Goal: Information Seeking & Learning: Learn about a topic

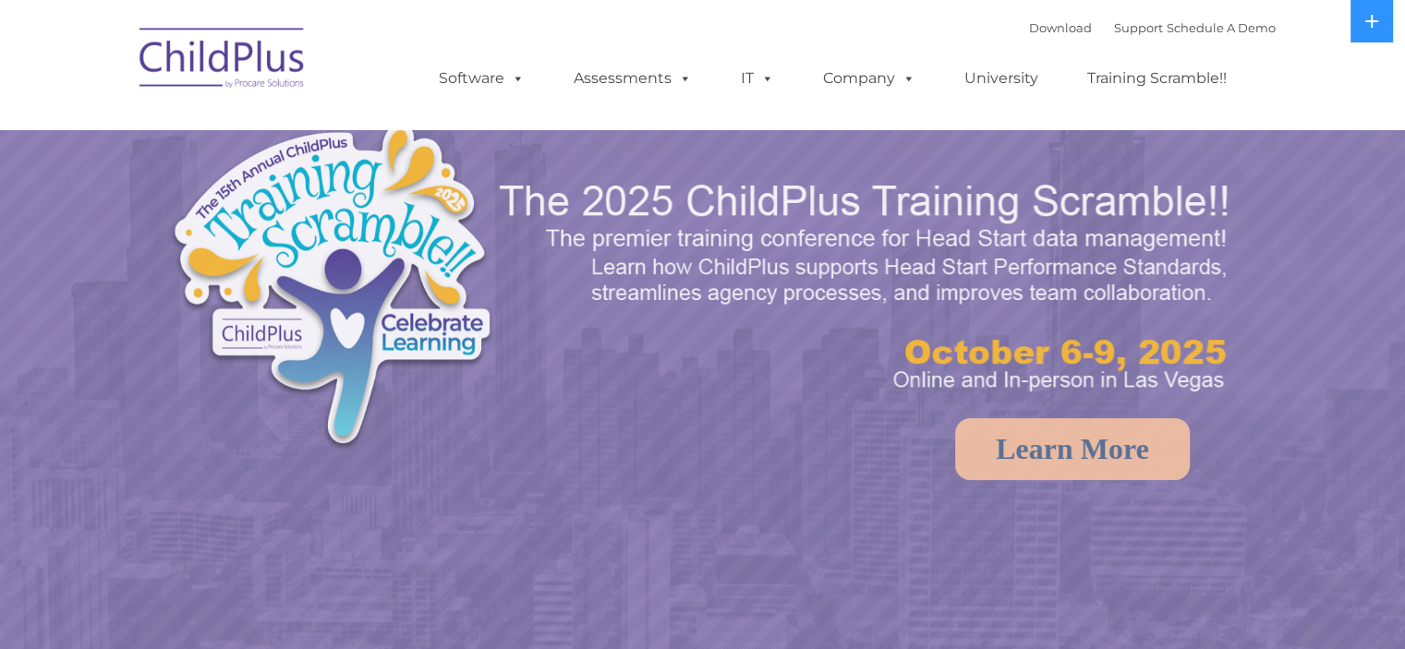
select select "MEDIUM"
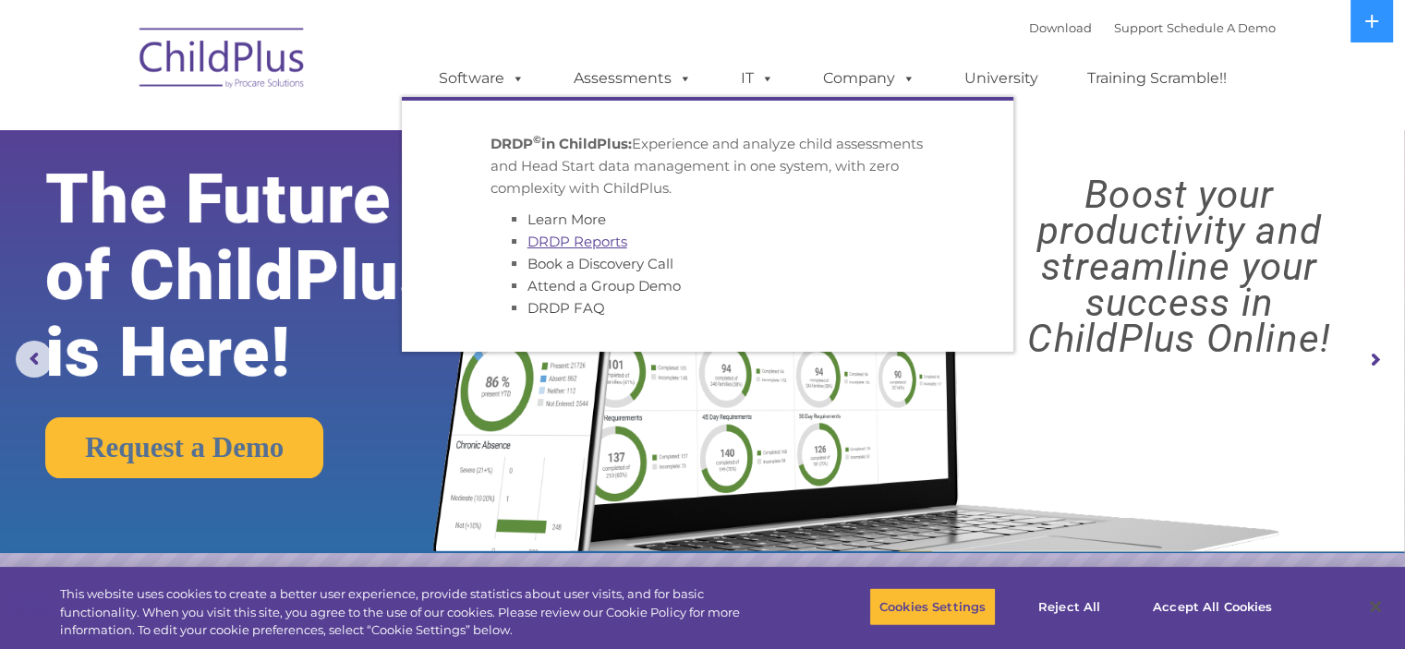
click at [591, 249] on link "DRDP Reports" at bounding box center [578, 242] width 100 height 18
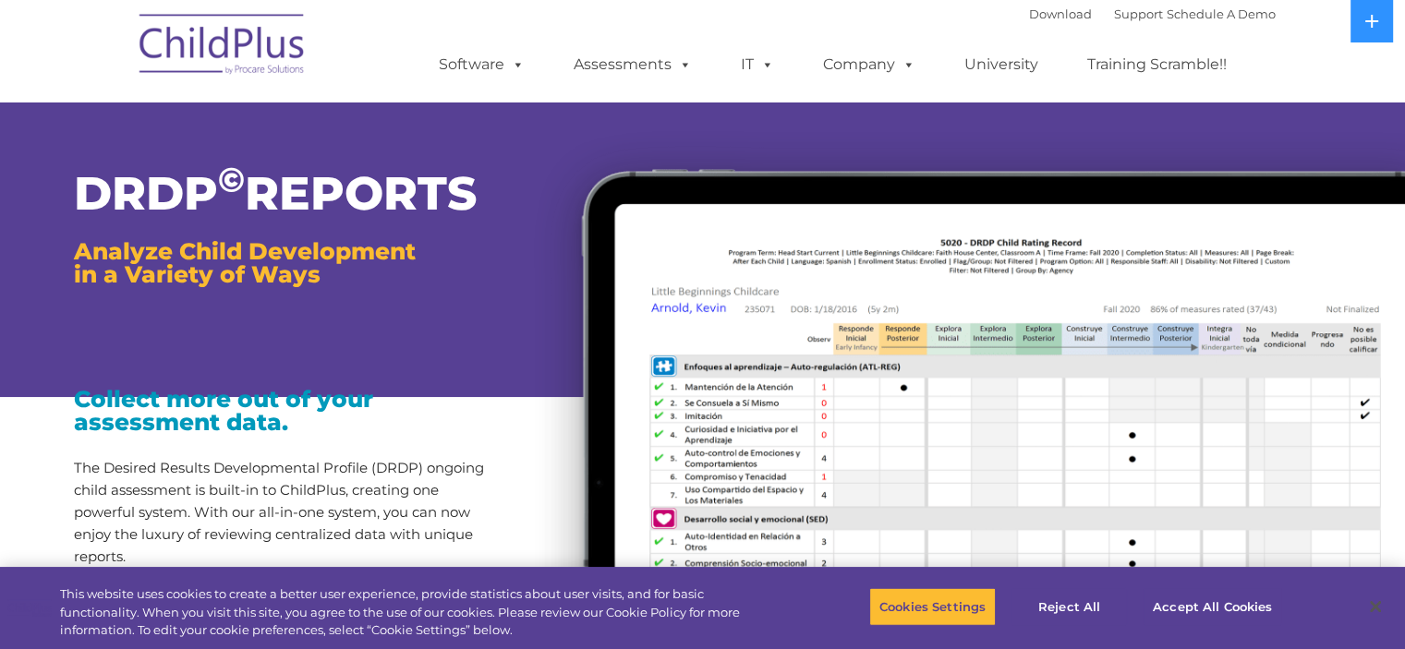
drag, startPoint x: 937, startPoint y: 616, endPoint x: 854, endPoint y: 120, distance: 503.0
click at [854, 120] on img at bounding box center [959, 489] width 892 height 756
click at [380, 195] on h1 "DRDP © REPORTS" at bounding box center [286, 194] width 425 height 46
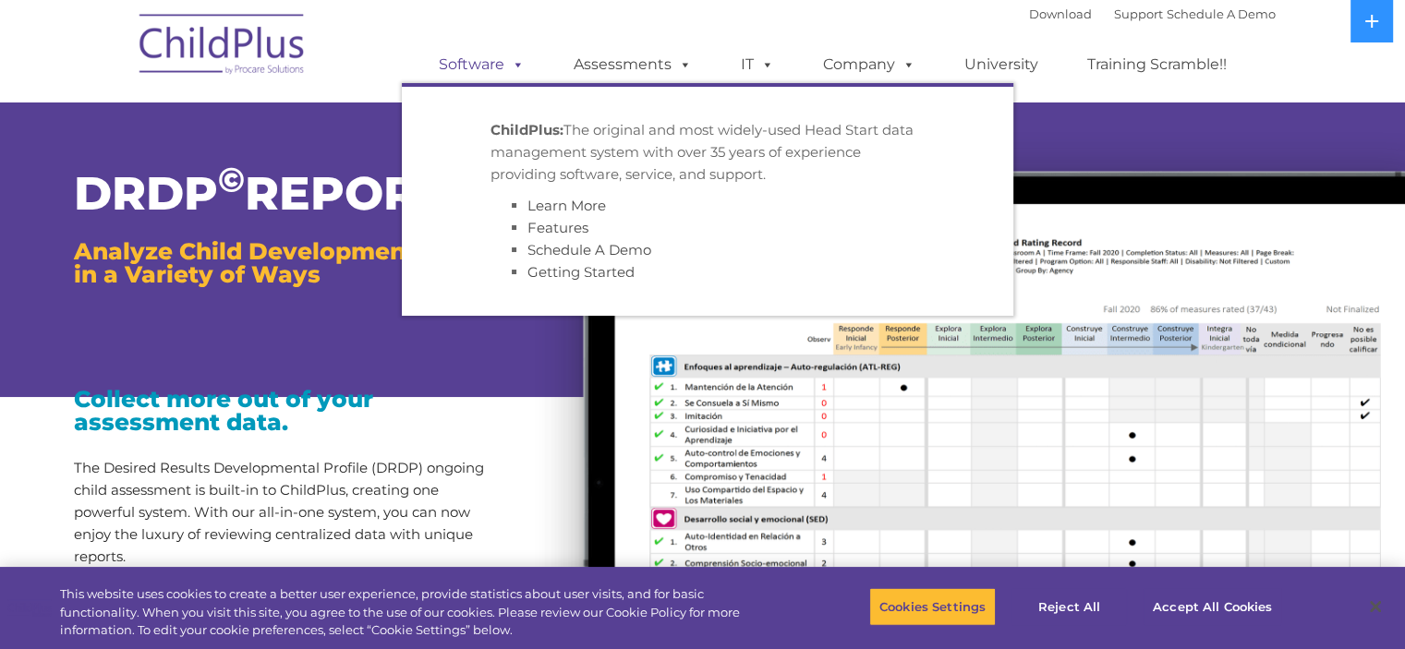
click at [521, 66] on span at bounding box center [514, 64] width 20 height 18
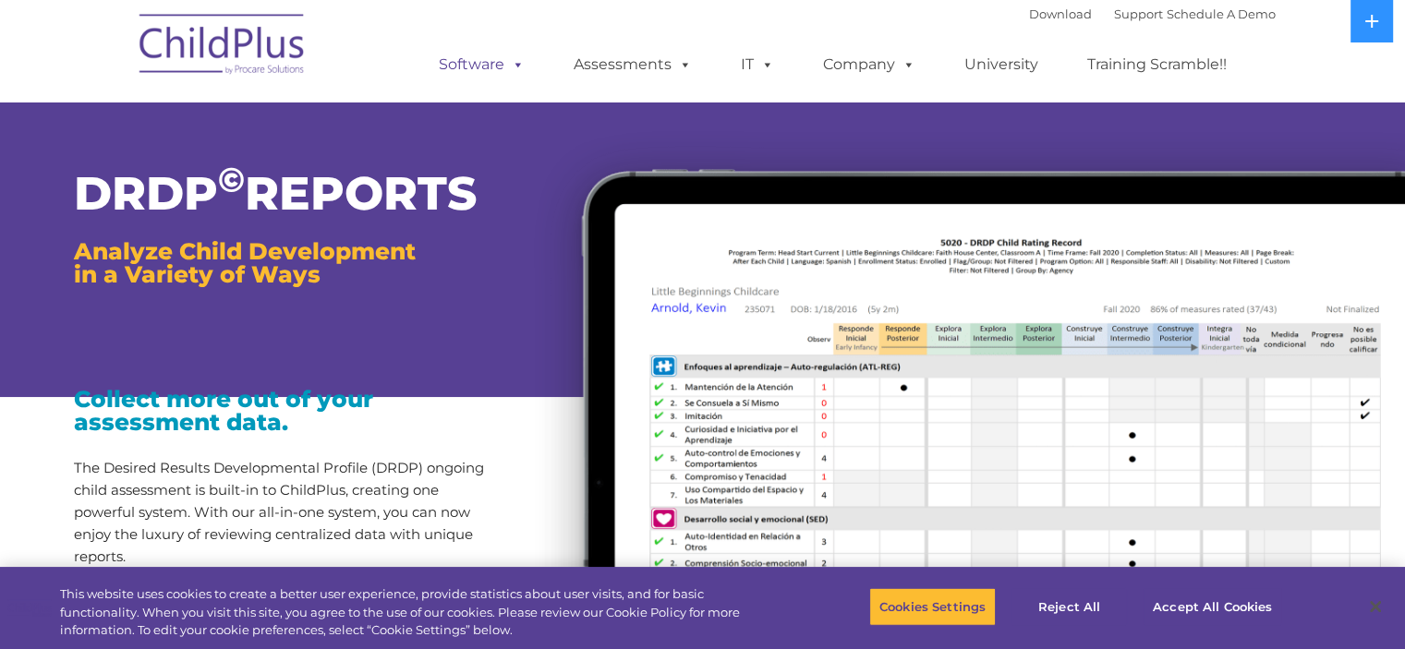
click at [518, 70] on span at bounding box center [514, 64] width 20 height 18
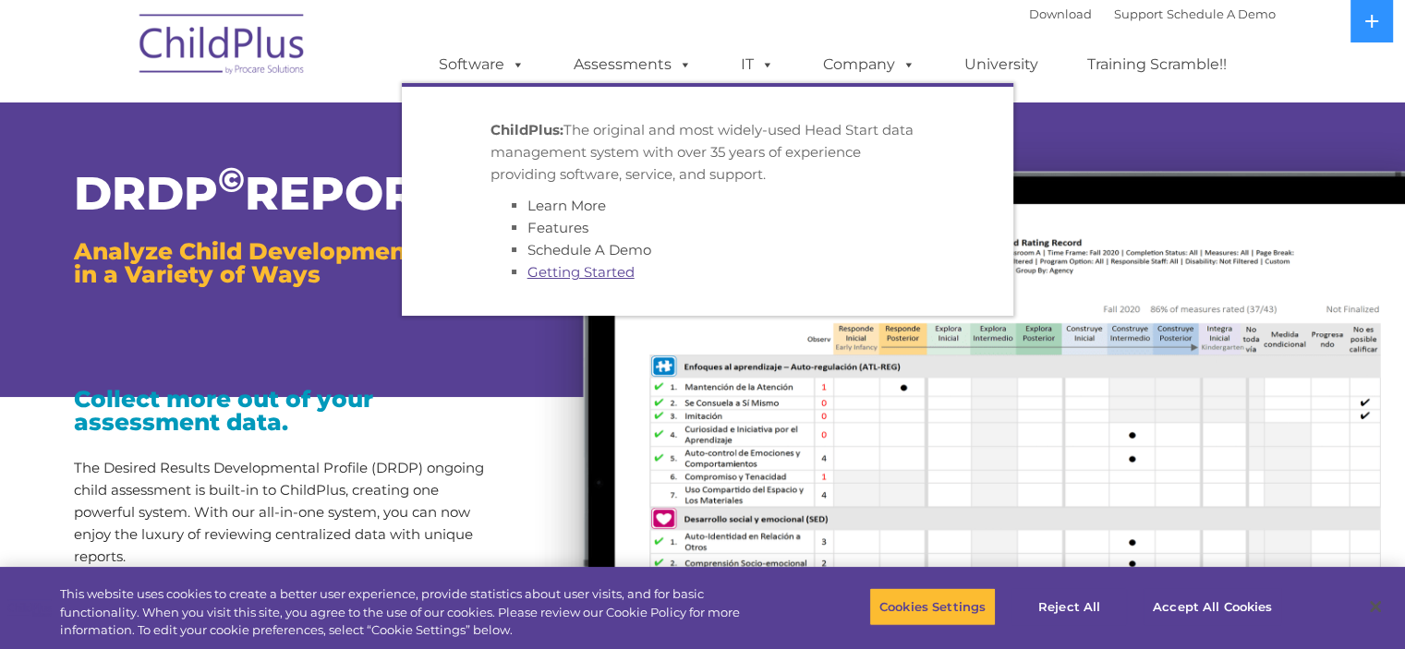
click at [566, 273] on link "Getting Started" at bounding box center [581, 272] width 107 height 18
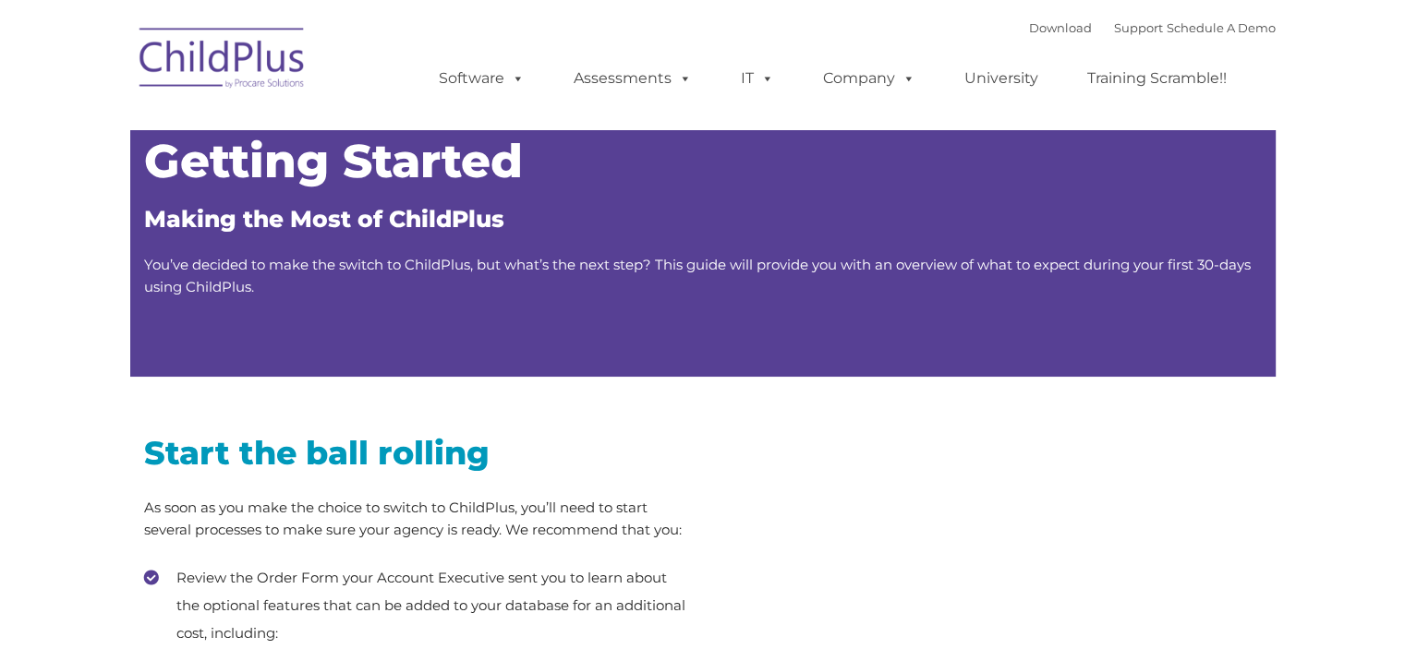
type input ""
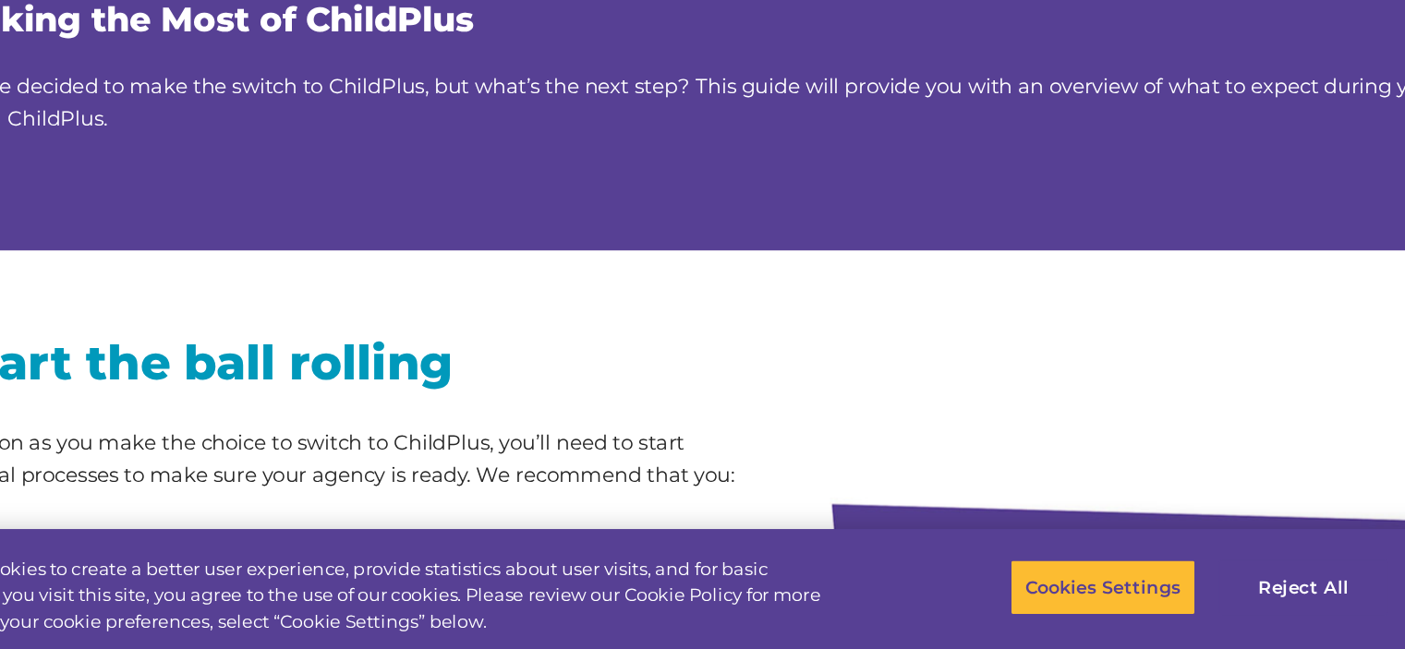
drag, startPoint x: 603, startPoint y: 306, endPoint x: 582, endPoint y: 329, distance: 31.4
click at [582, 329] on div "Getting Started Making the Most of ChildPlus You’ve decided to make the switch …" at bounding box center [703, 221] width 1146 height 312
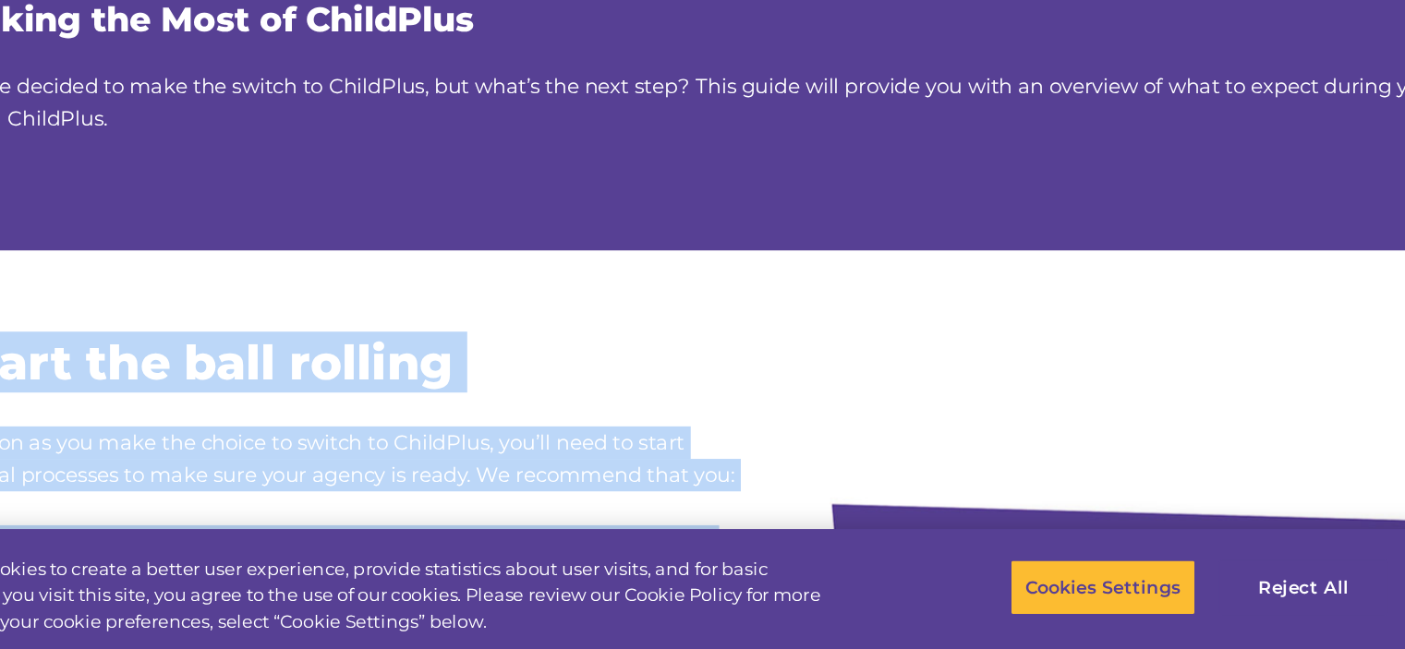
drag, startPoint x: 583, startPoint y: 328, endPoint x: 798, endPoint y: 389, distance: 223.7
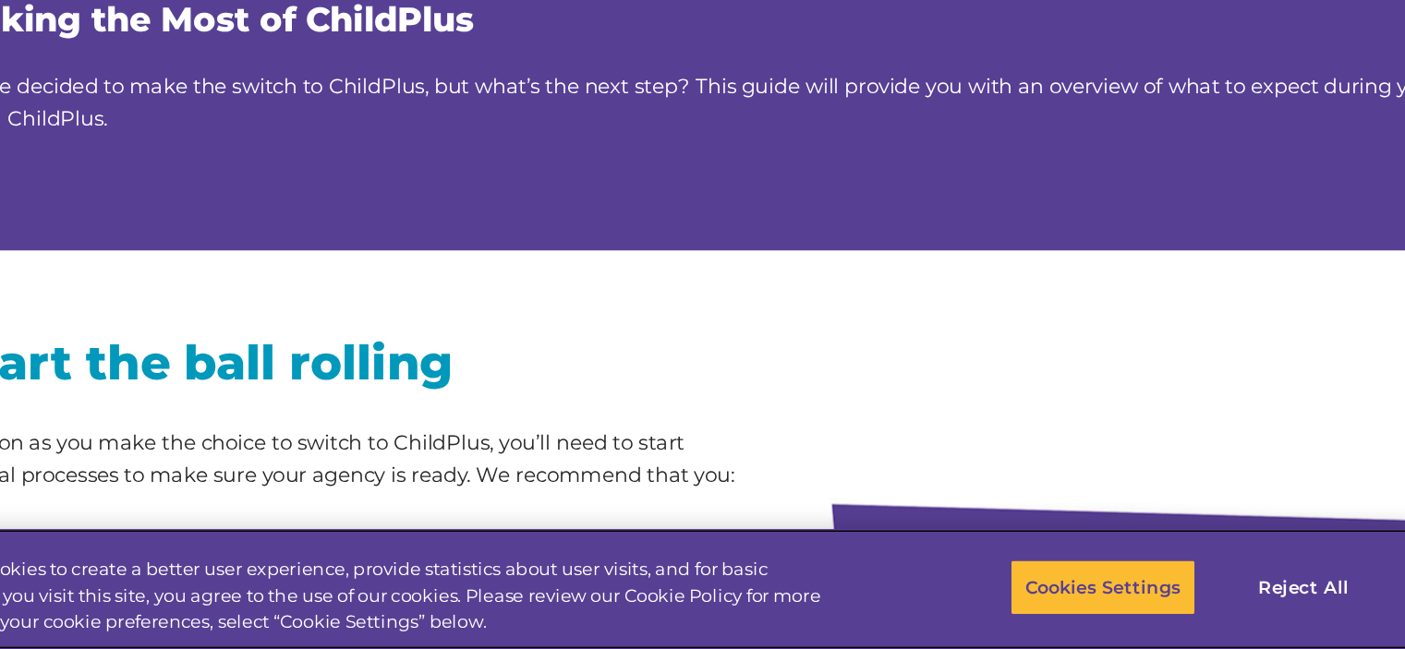
click at [717, 626] on div "This website uses cookies to create a better user experience, provide statistic…" at bounding box center [416, 613] width 713 height 55
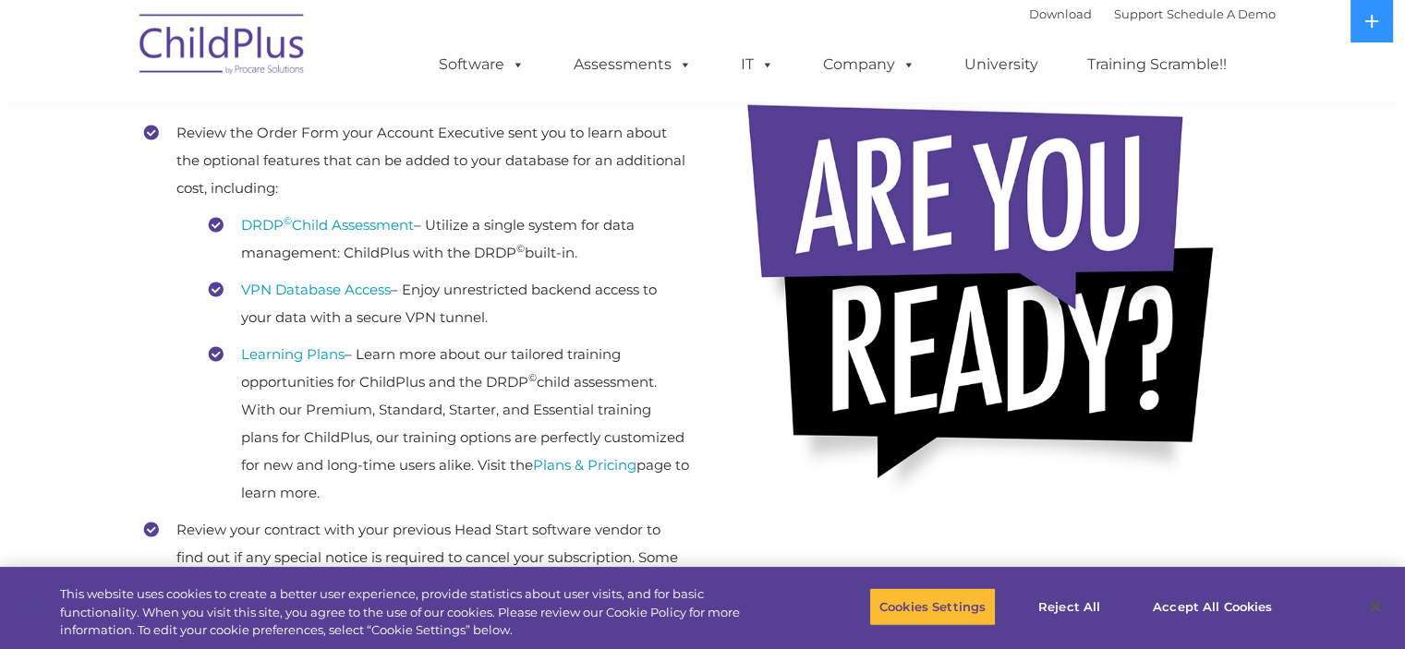
scroll to position [458, 0]
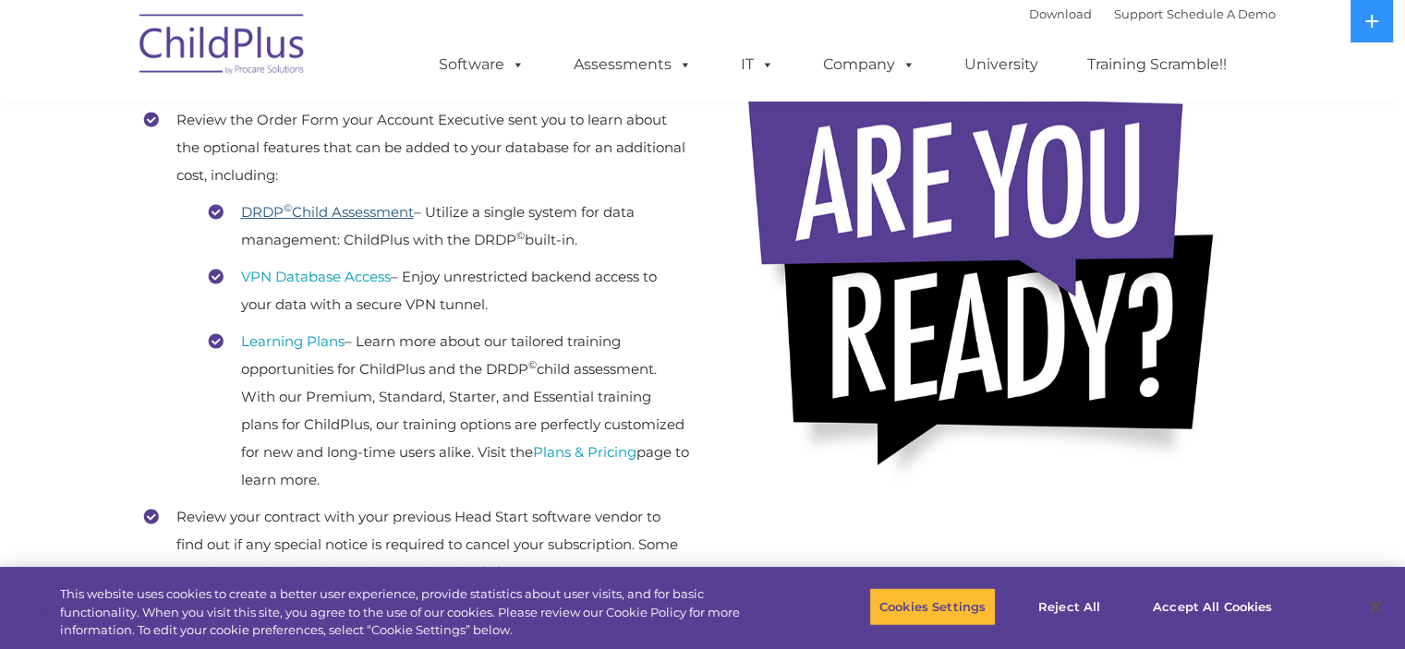
click at [338, 213] on link "DRDP © Child Assessment" at bounding box center [327, 212] width 173 height 18
click at [307, 210] on link "DRDP © Child Assessment" at bounding box center [327, 212] width 173 height 18
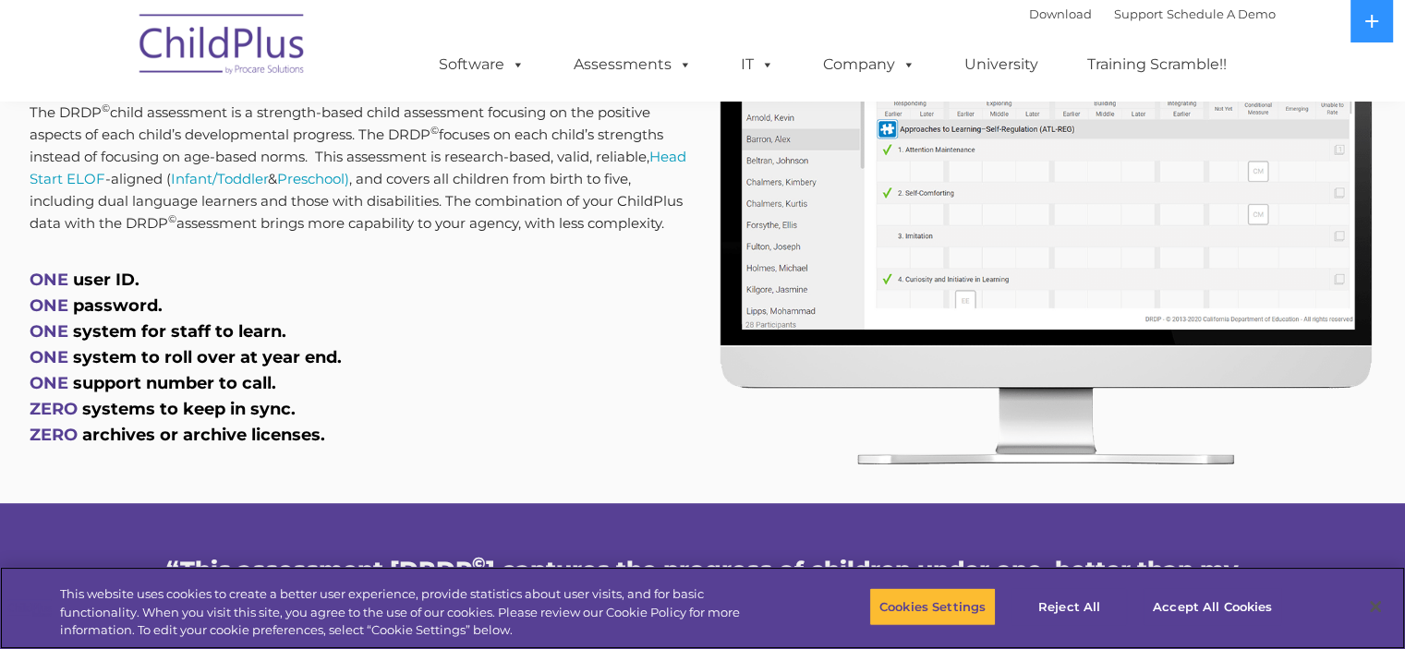
scroll to position [930, 0]
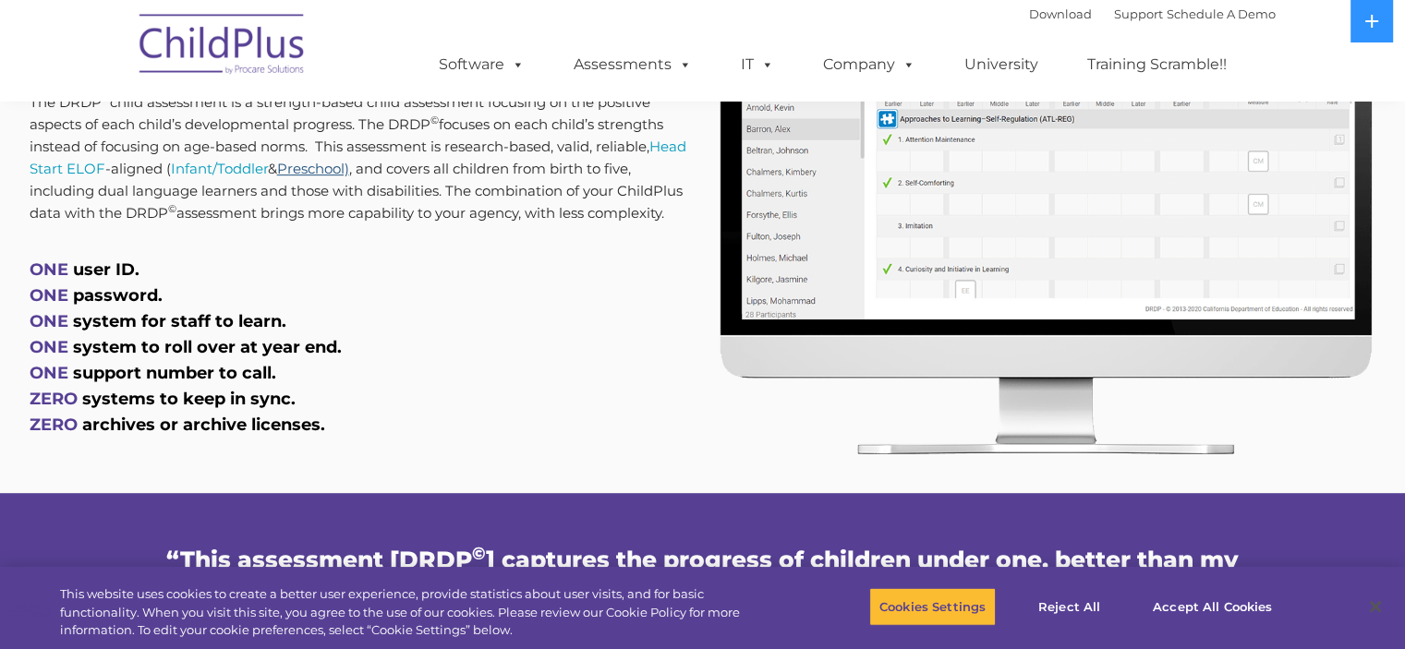
click at [349, 167] on link "Preschool)" at bounding box center [313, 169] width 72 height 18
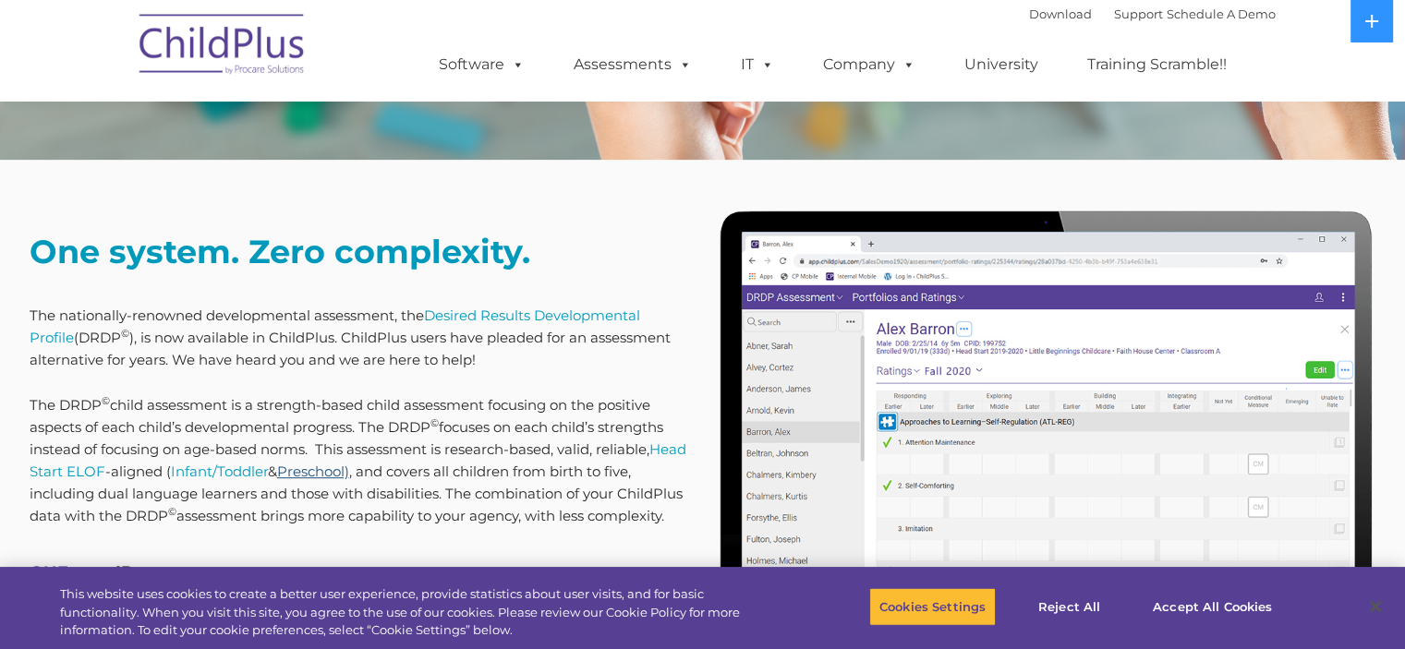
scroll to position [647, 0]
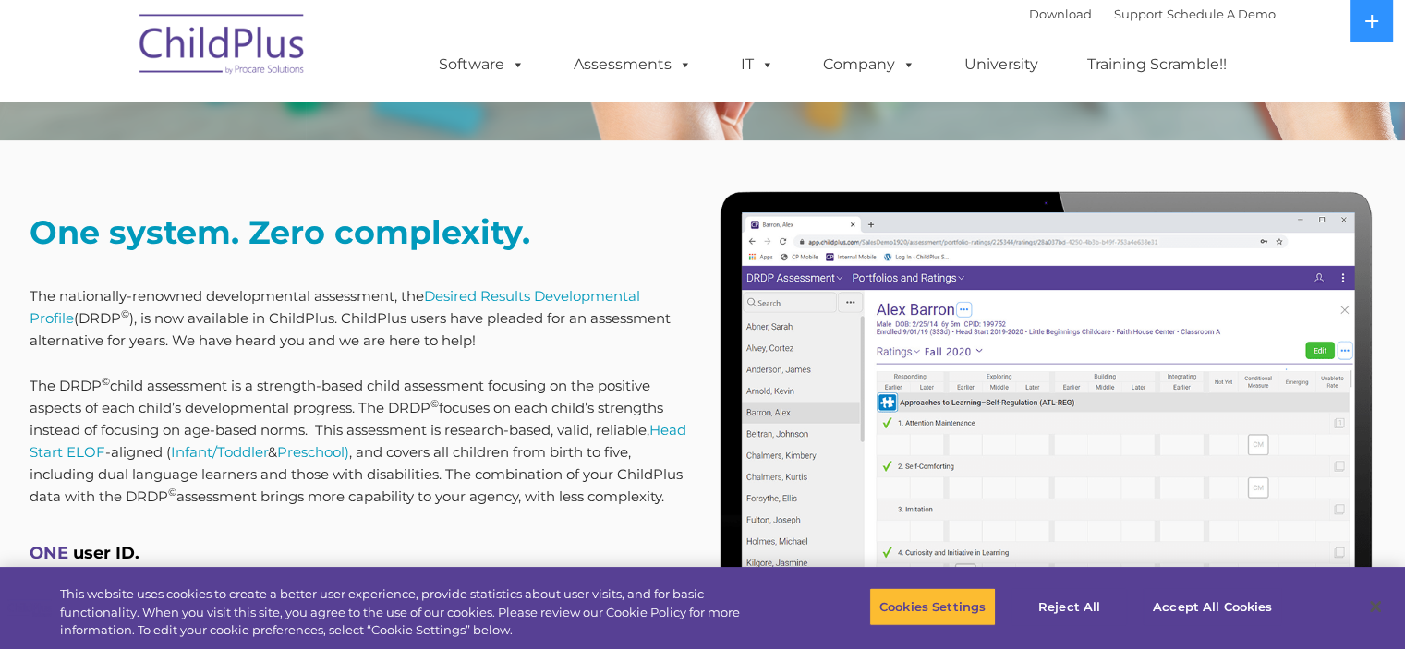
click at [613, 306] on p "The nationally-renowned developmental assessment, the Desired Results Developme…" at bounding box center [360, 318] width 660 height 67
click at [591, 297] on link "Desired Results Developmental Profile" at bounding box center [335, 307] width 611 height 40
